Goal: Task Accomplishment & Management: Manage account settings

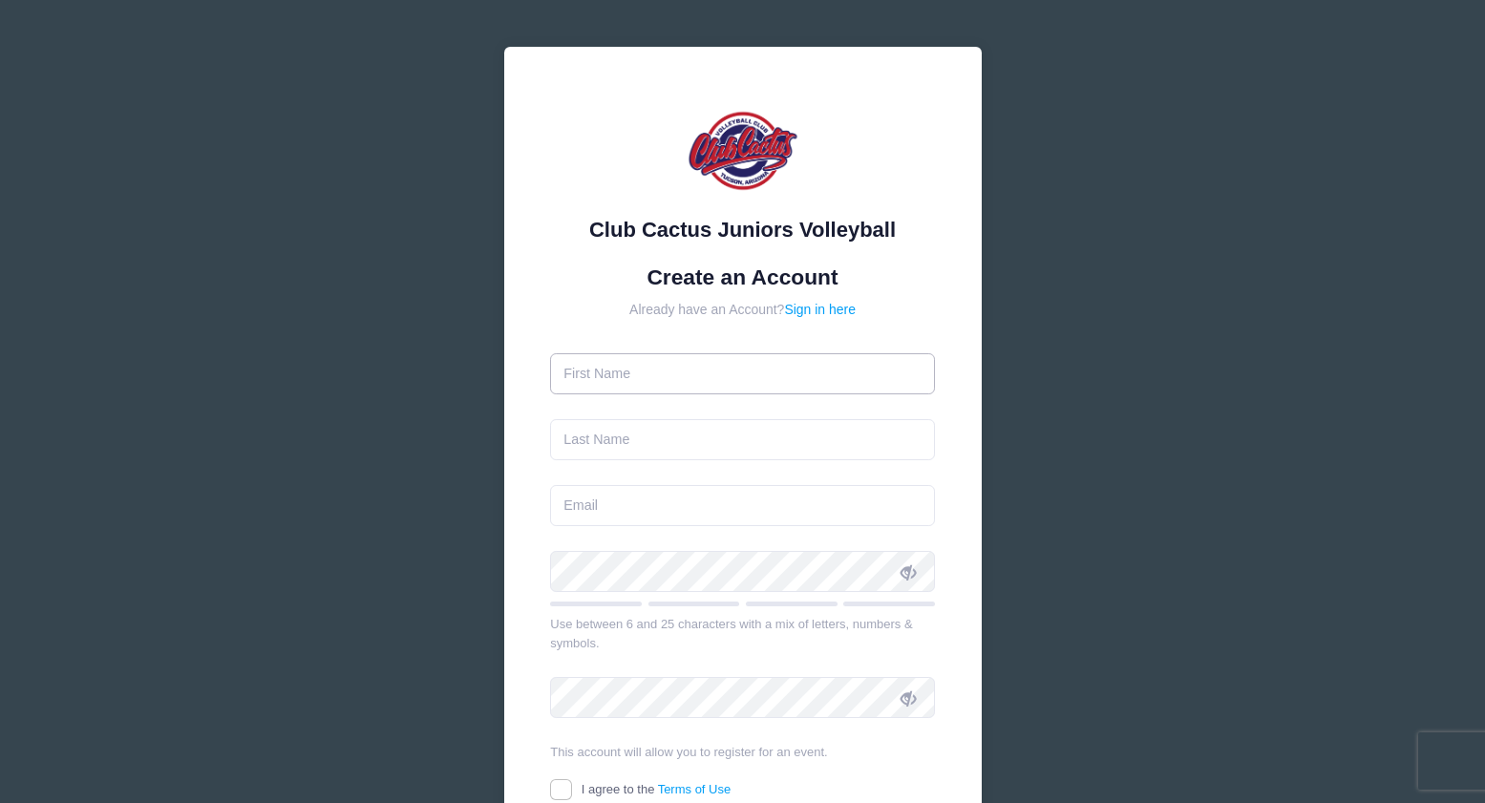
click at [705, 368] on input "text" at bounding box center [742, 373] width 385 height 41
type input "Katrina"
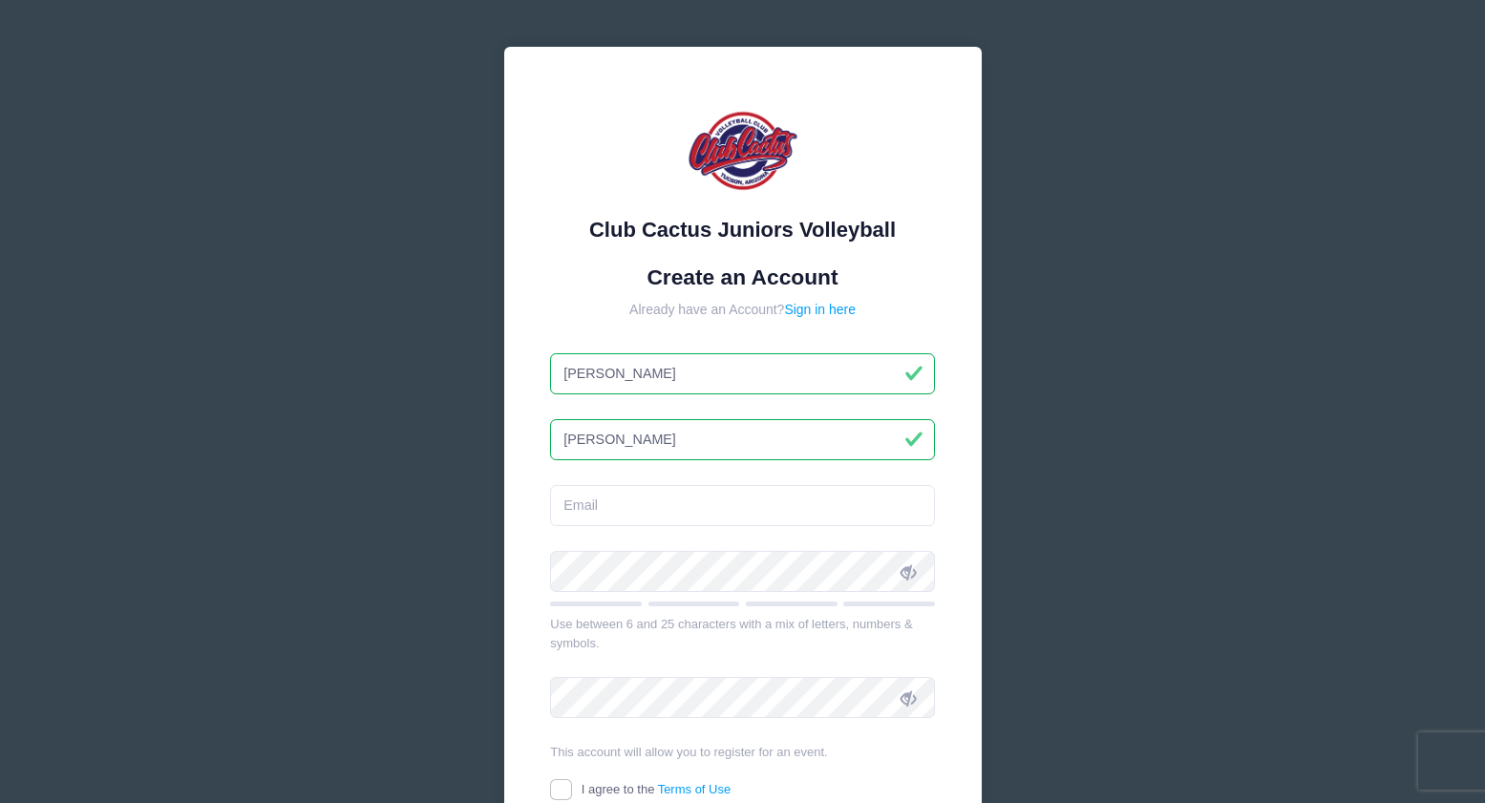
type input "Dedmon"
click at [632, 491] on input "email" at bounding box center [742, 505] width 385 height 41
type input "bigcubfan@gmail.com"
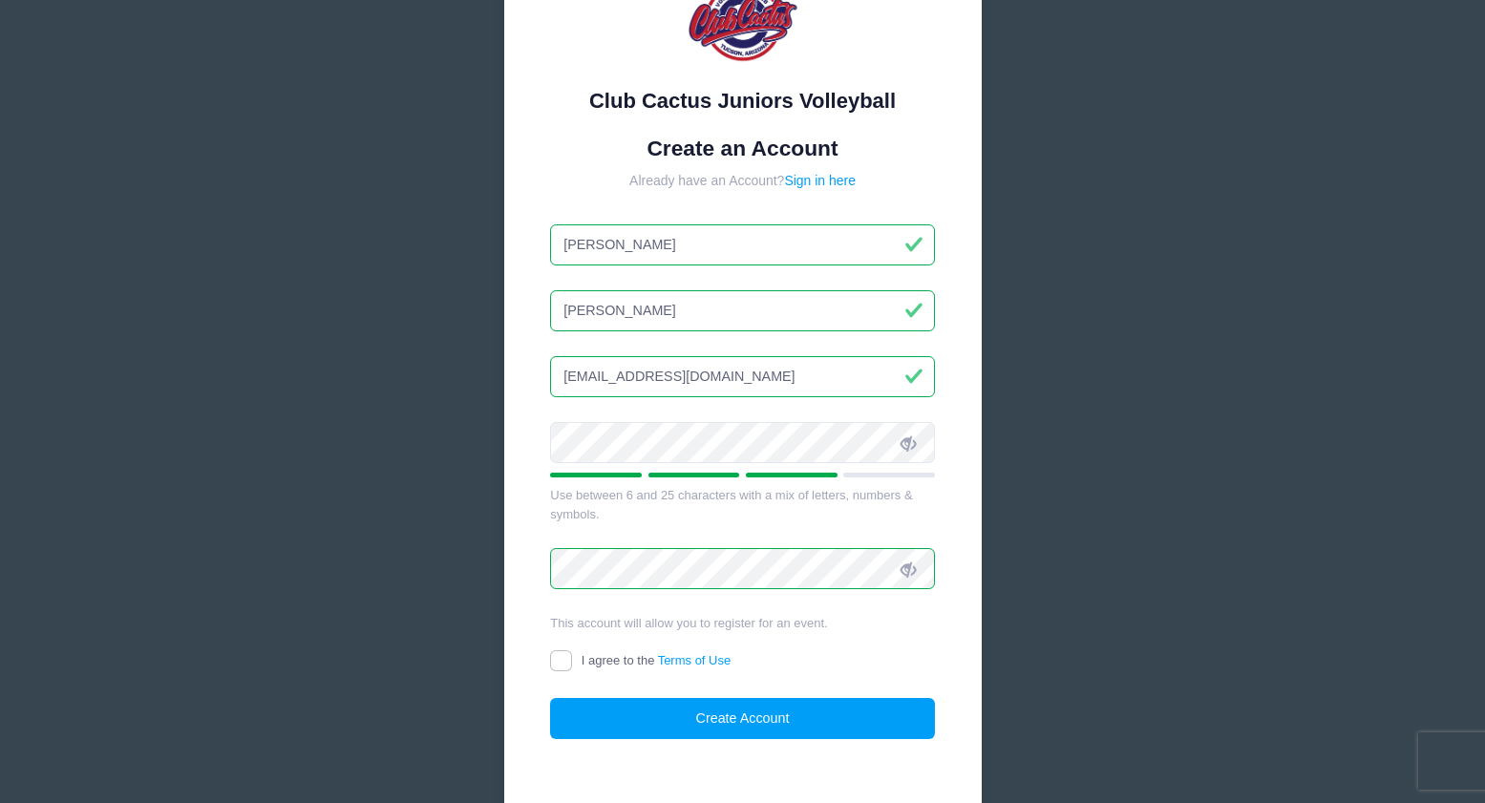
scroll to position [142, 0]
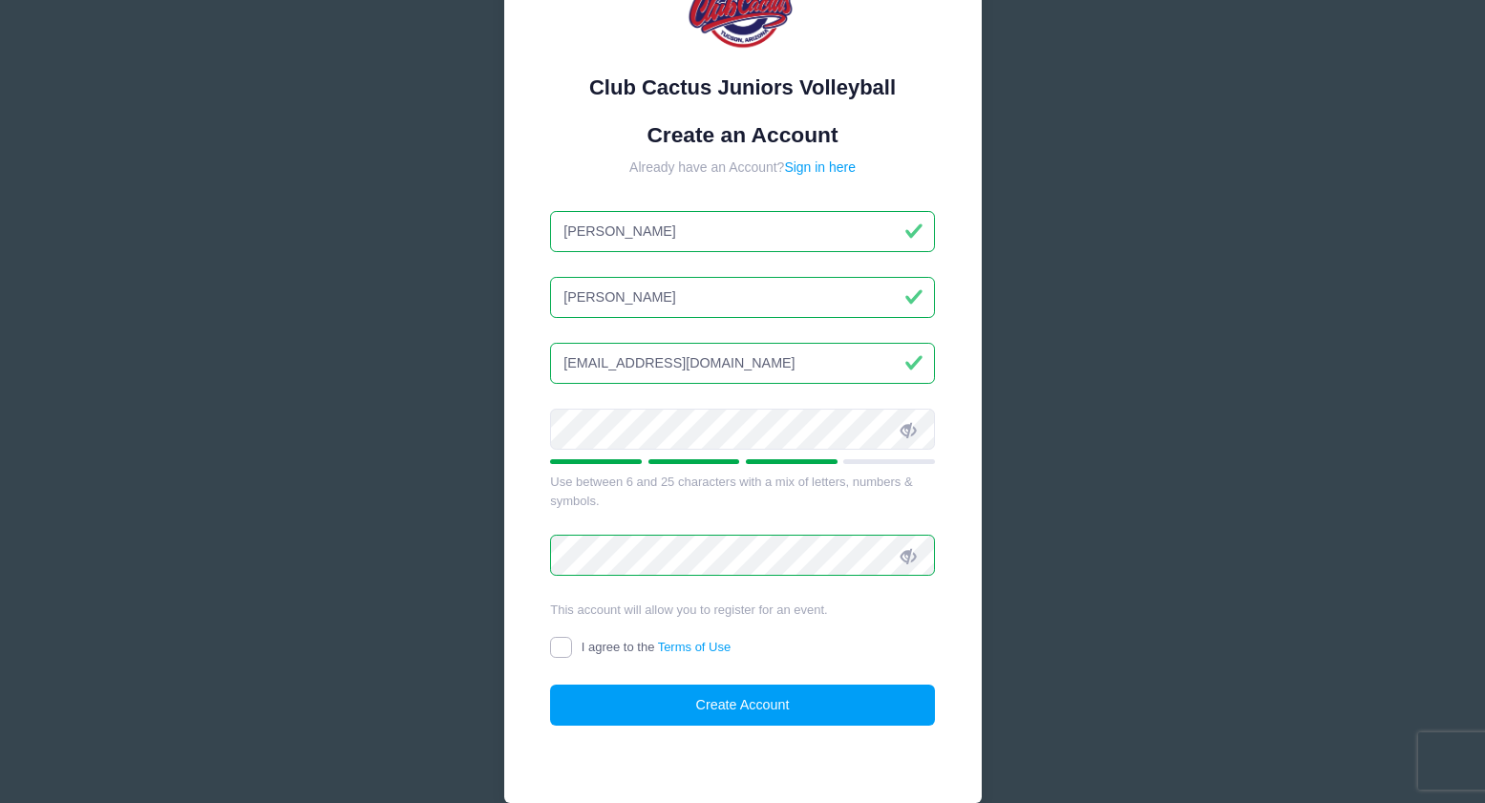
click at [556, 642] on input "I agree to the Terms of Use" at bounding box center [561, 648] width 22 height 22
checkbox input "true"
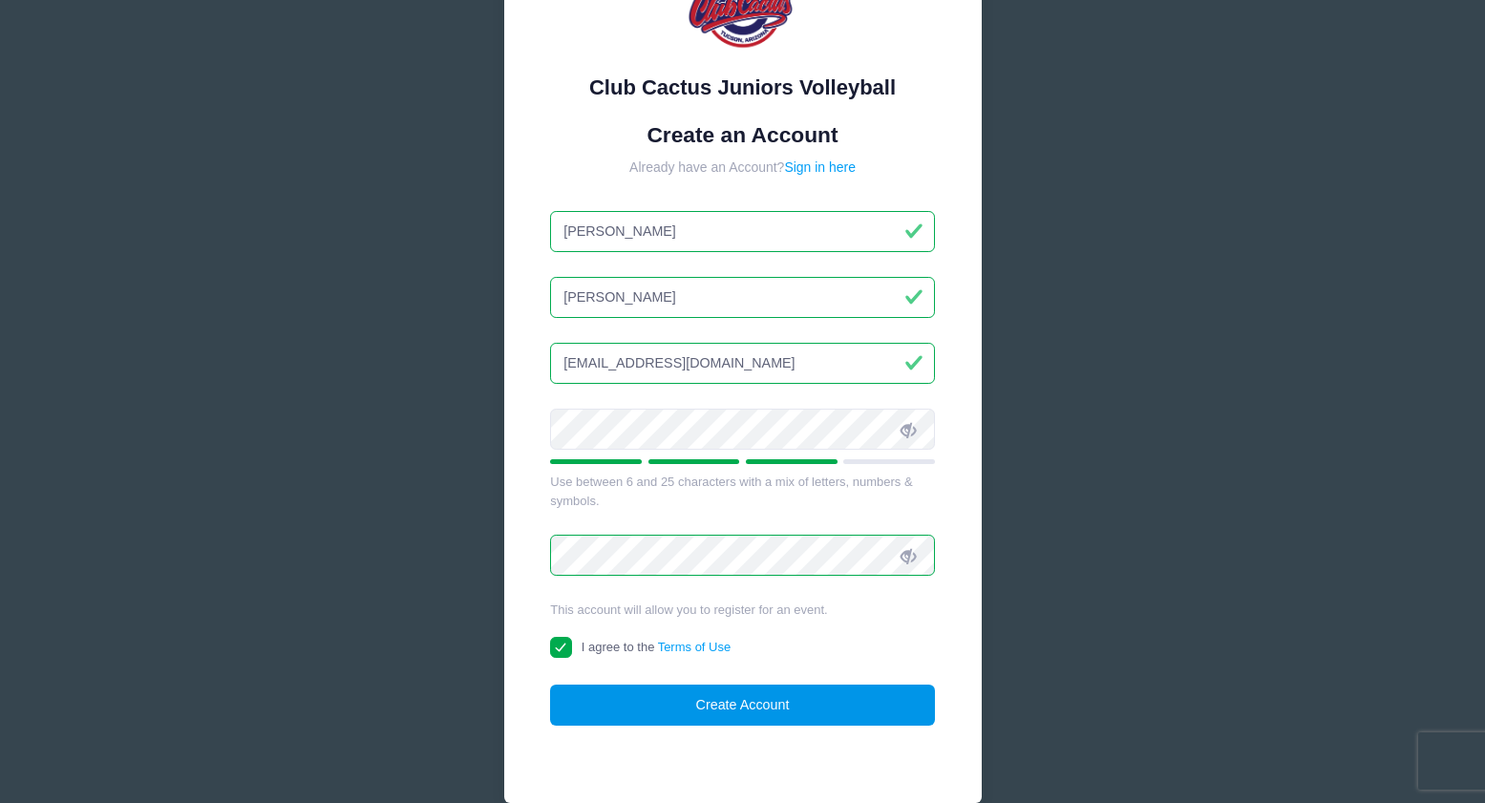
click at [645, 704] on button "Create Account" at bounding box center [742, 705] width 385 height 41
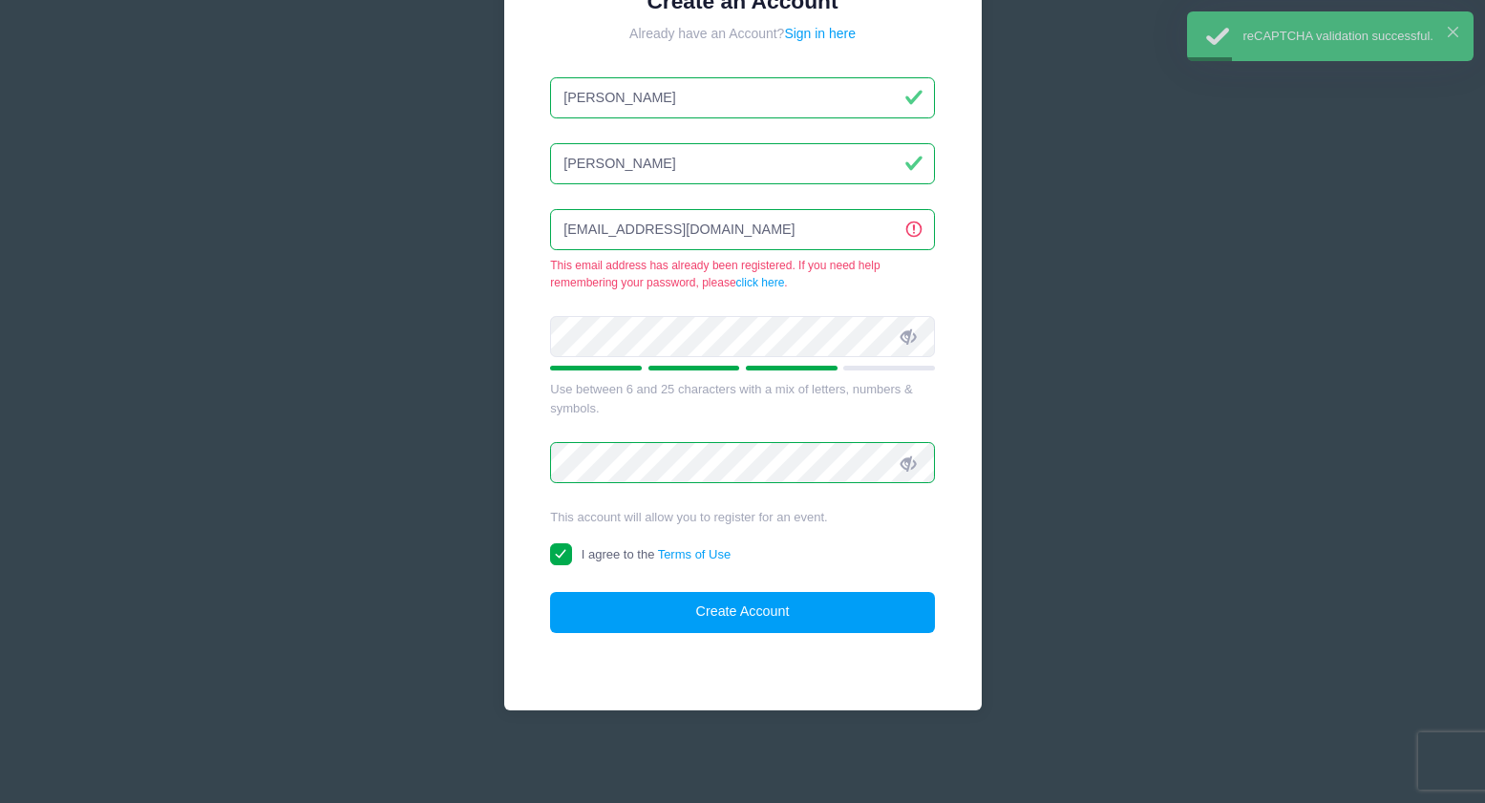
scroll to position [0, 0]
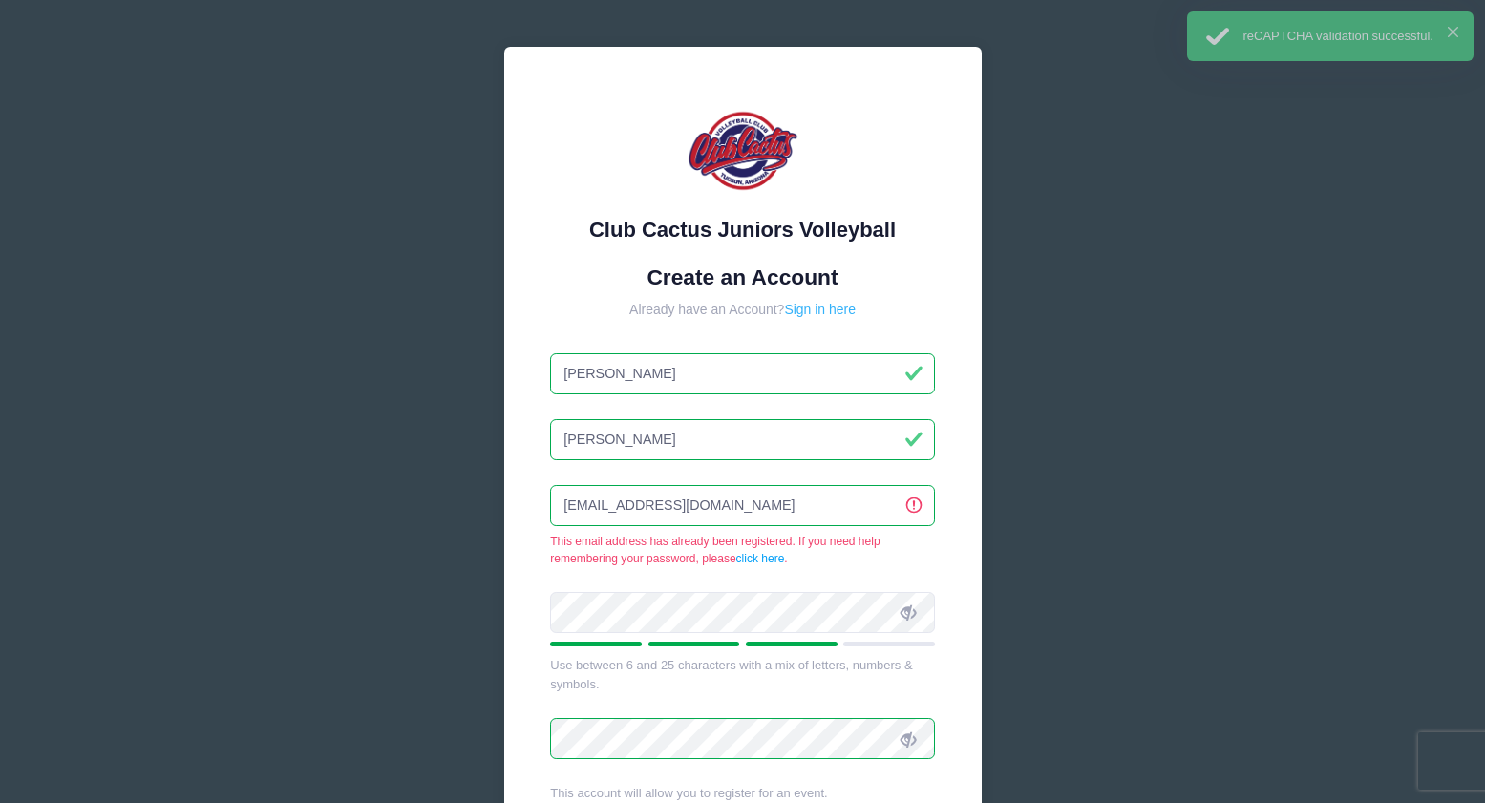
click at [805, 313] on link "Sign in here" at bounding box center [820, 309] width 72 height 15
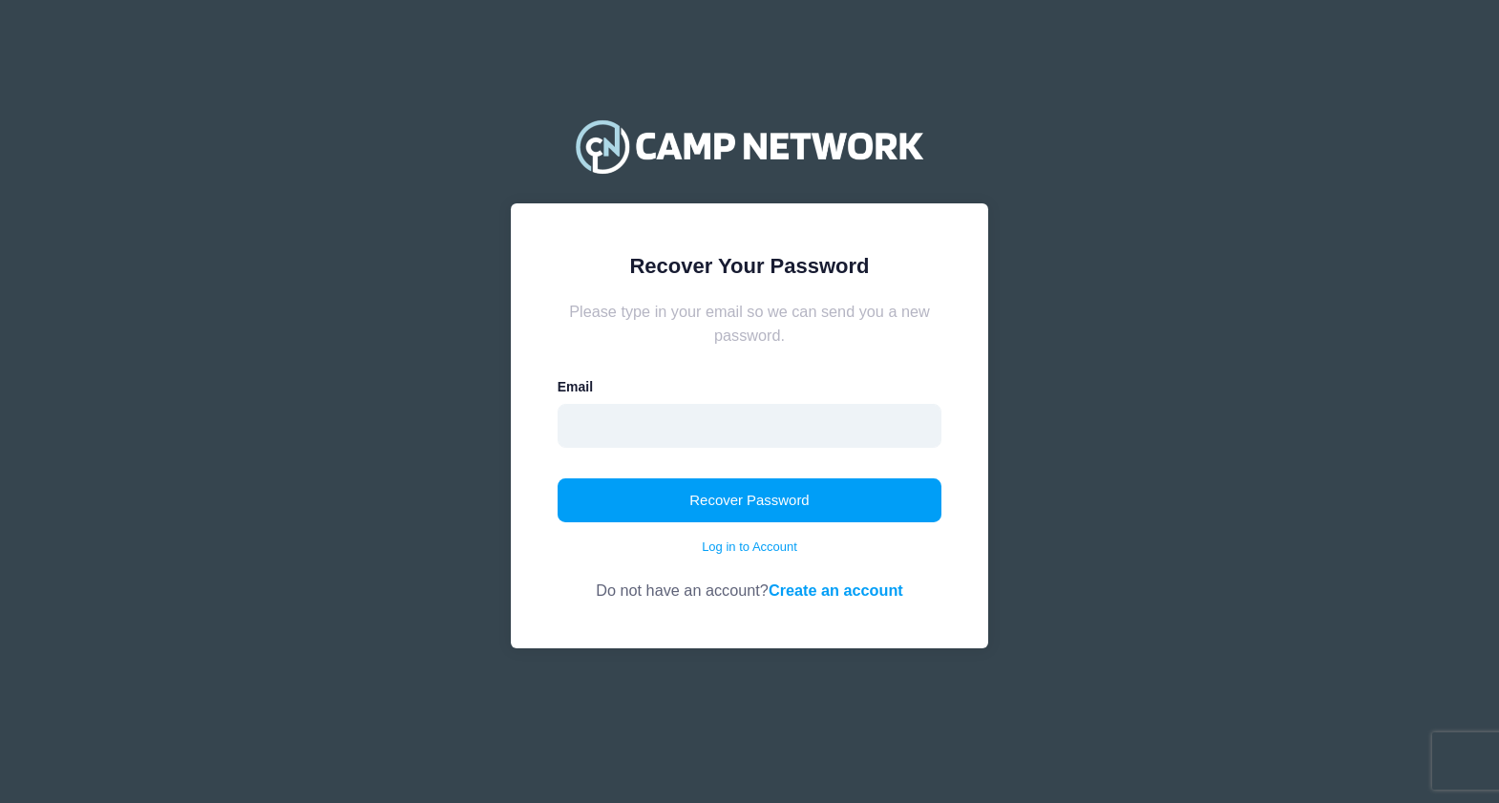
click at [665, 428] on input "email" at bounding box center [750, 426] width 385 height 44
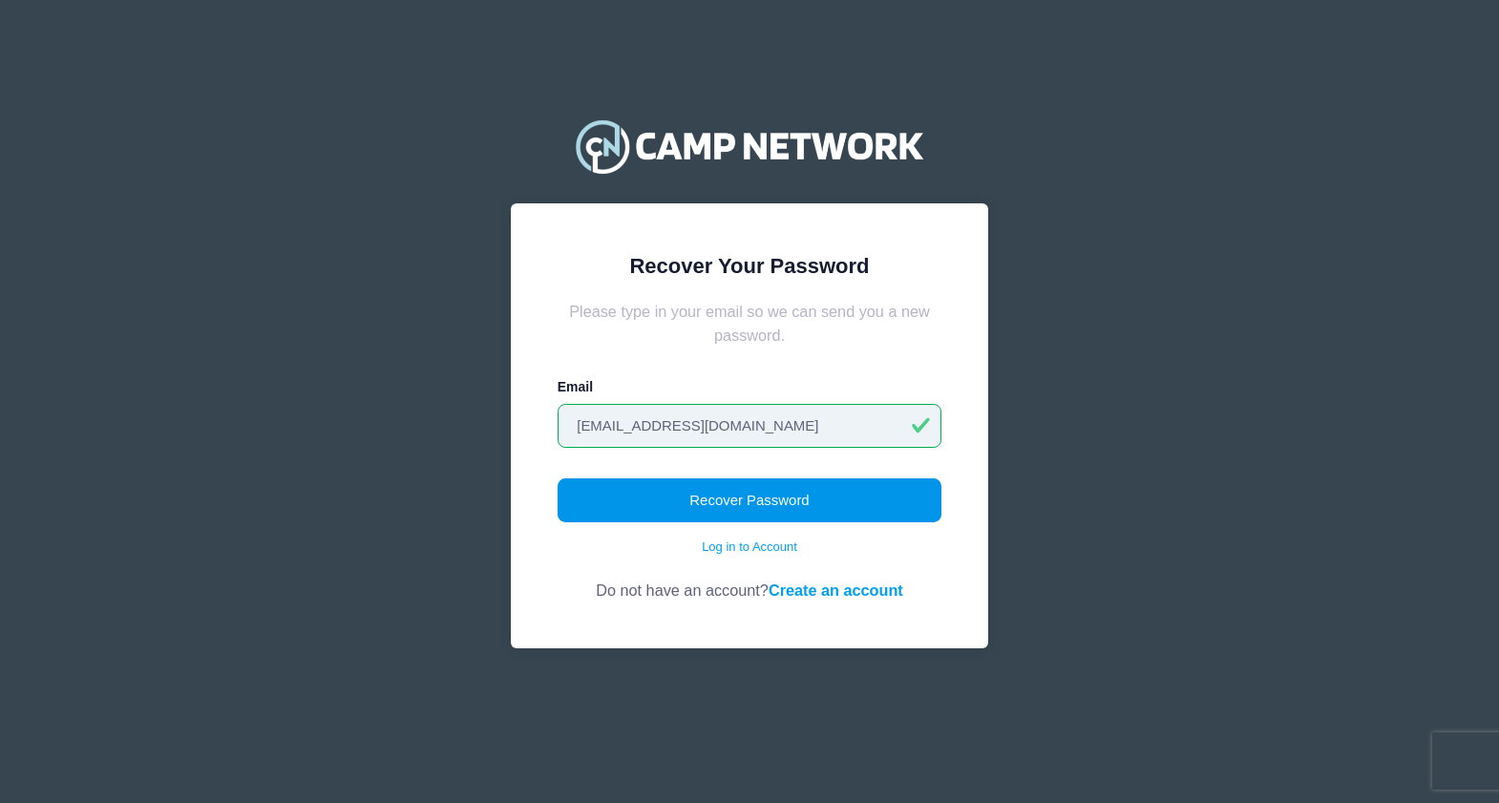
type input "[EMAIL_ADDRESS][DOMAIN_NAME]"
click at [741, 512] on button "Recover Password" at bounding box center [750, 500] width 385 height 44
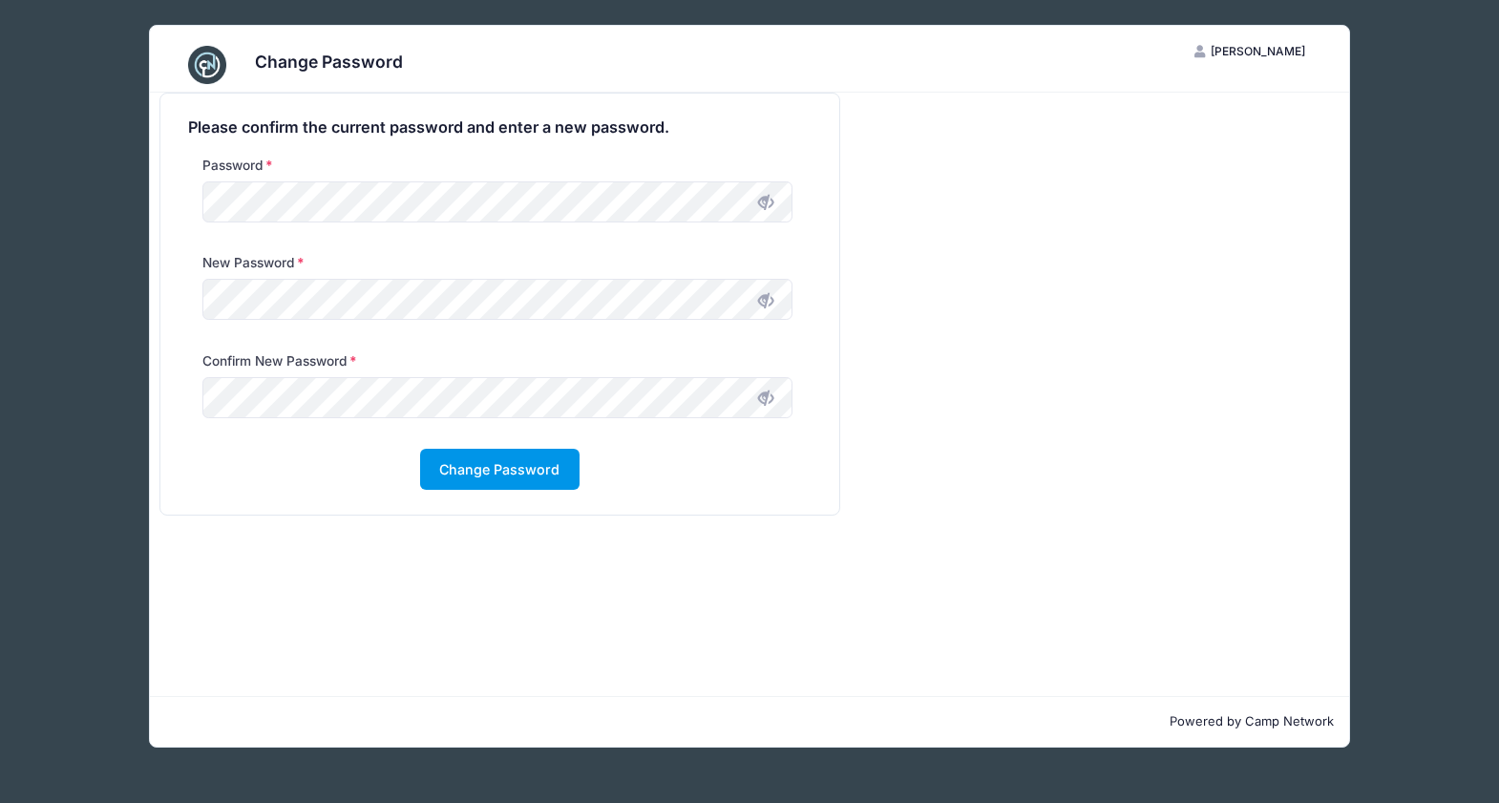
click at [472, 473] on button "Change Password" at bounding box center [499, 469] width 159 height 41
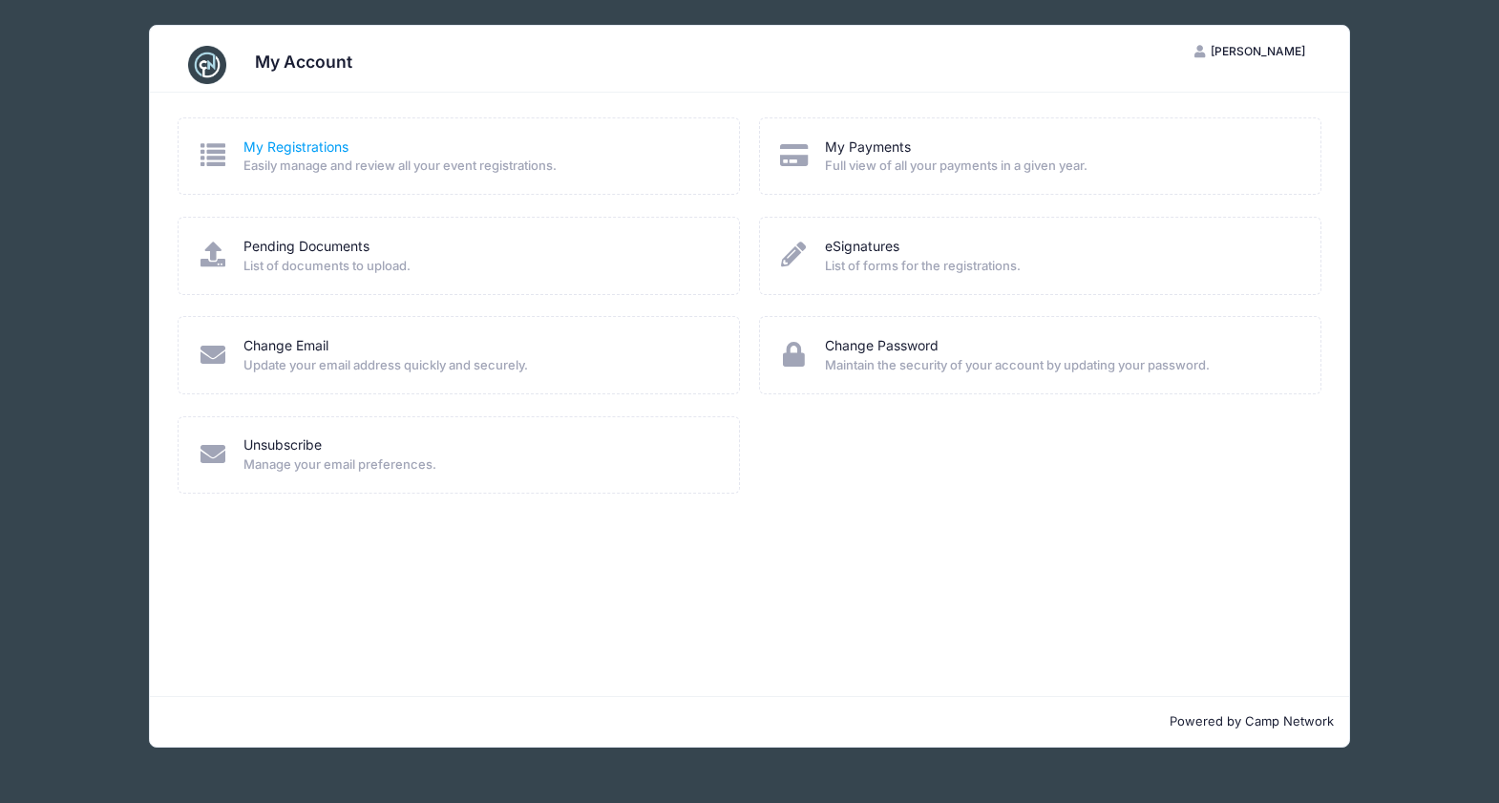
click at [281, 140] on link "My Registrations" at bounding box center [296, 148] width 105 height 20
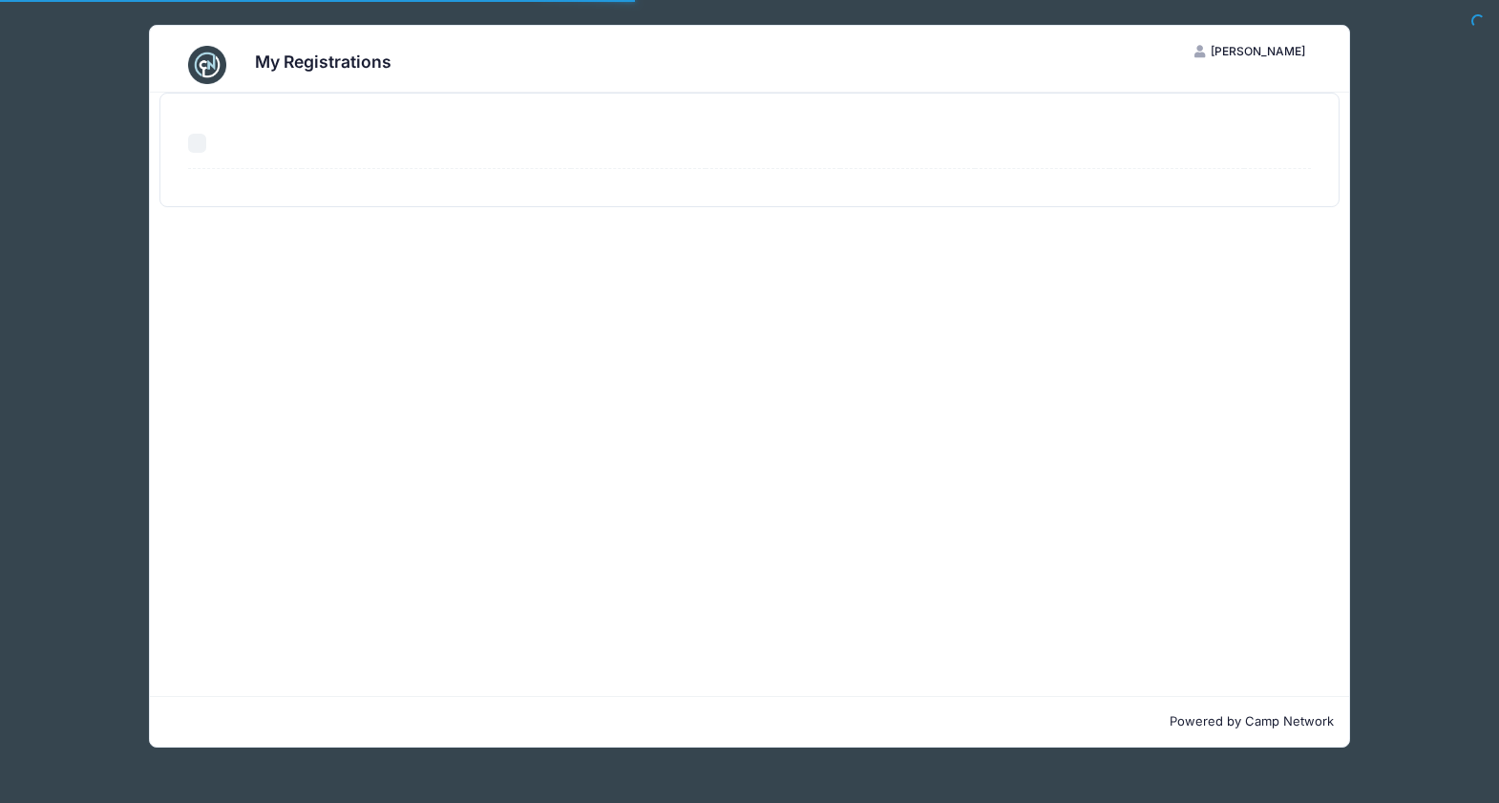
select select "50"
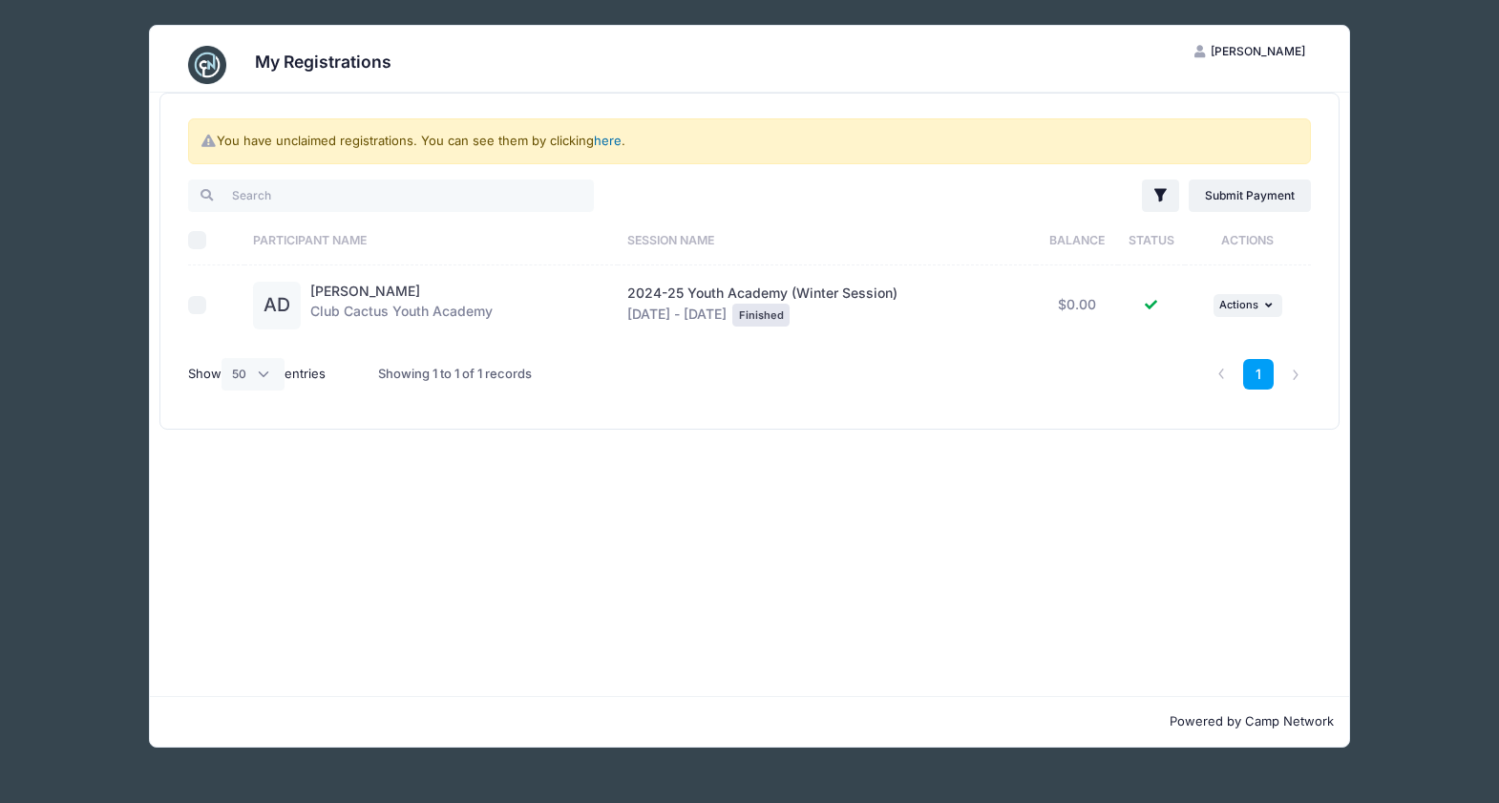
click at [604, 143] on link "here" at bounding box center [608, 140] width 28 height 15
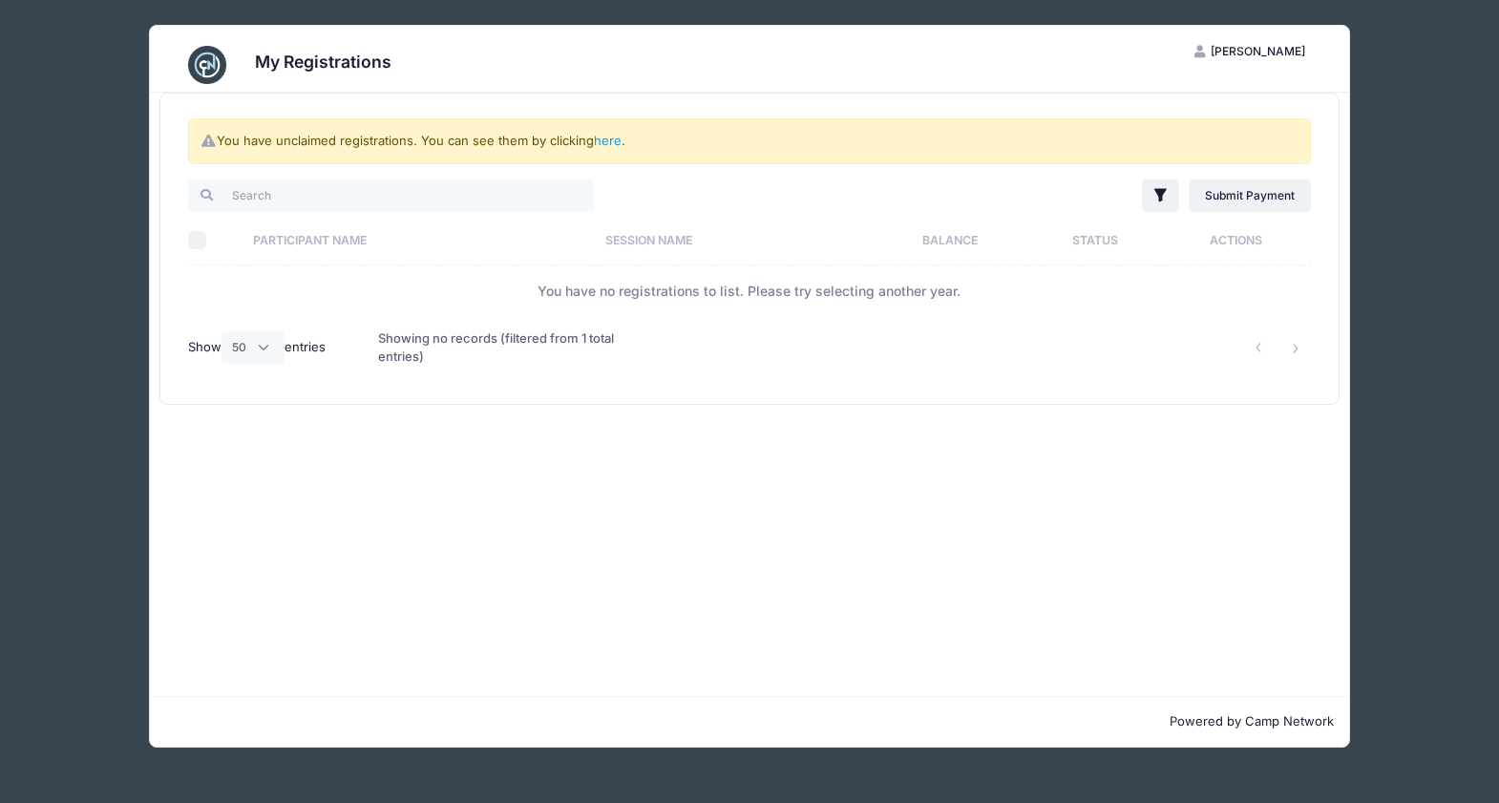
click at [348, 429] on div "You have unclaimed registrations. You can see them by clicking here . Filter Fi…" at bounding box center [749, 395] width 1199 height 604
click at [617, 139] on link "here" at bounding box center [608, 140] width 28 height 15
click at [1238, 54] on span "[PERSON_NAME]" at bounding box center [1258, 51] width 95 height 14
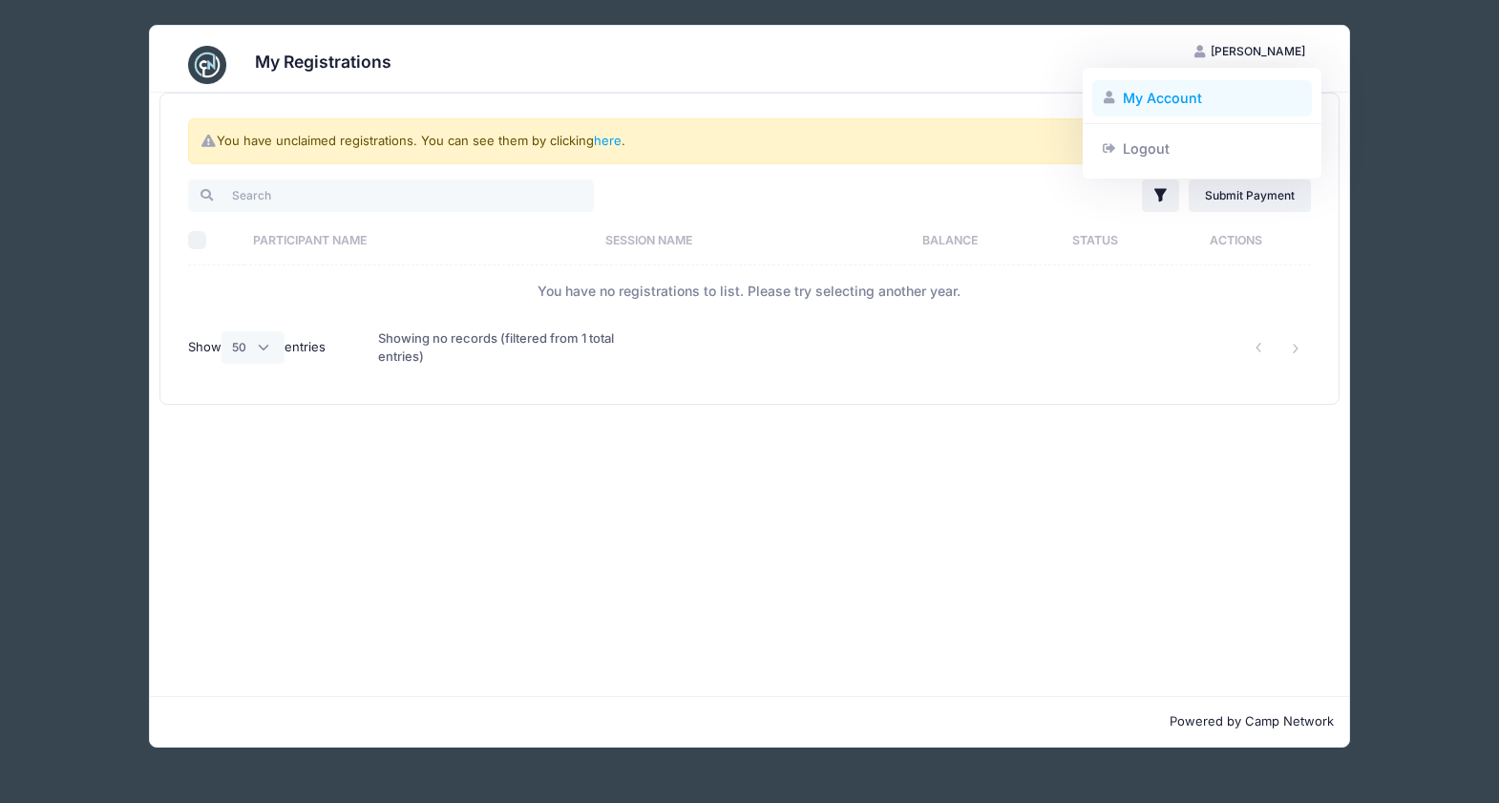
click at [1192, 89] on link "My Account" at bounding box center [1203, 98] width 221 height 36
